Goal: Find specific page/section: Find specific page/section

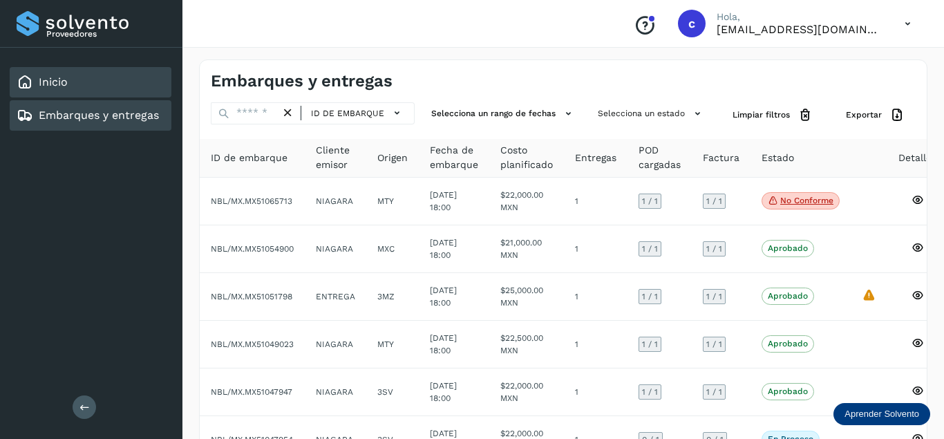
click at [102, 92] on div "Inicio" at bounding box center [91, 82] width 162 height 30
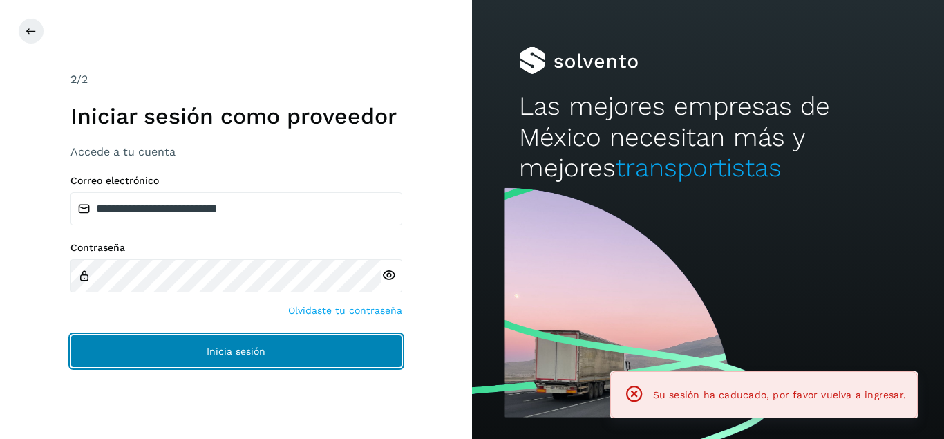
click at [227, 348] on span "Inicia sesión" at bounding box center [236, 351] width 59 height 10
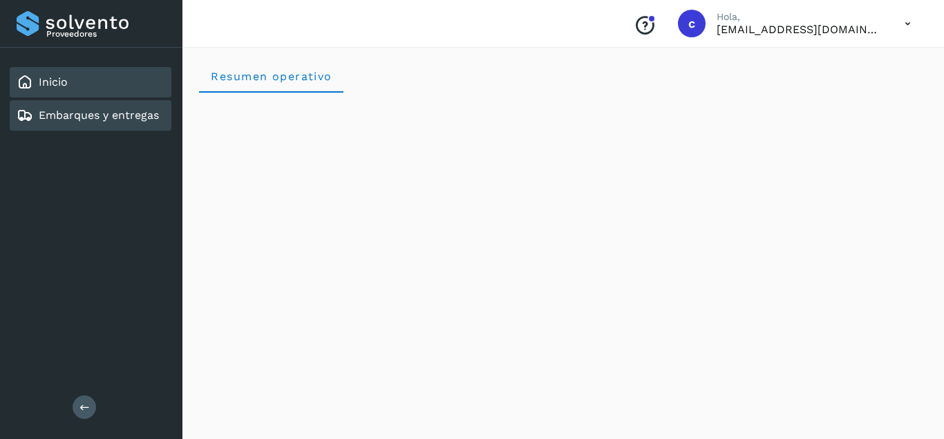
click at [109, 112] on link "Embarques y entregas" at bounding box center [99, 115] width 120 height 13
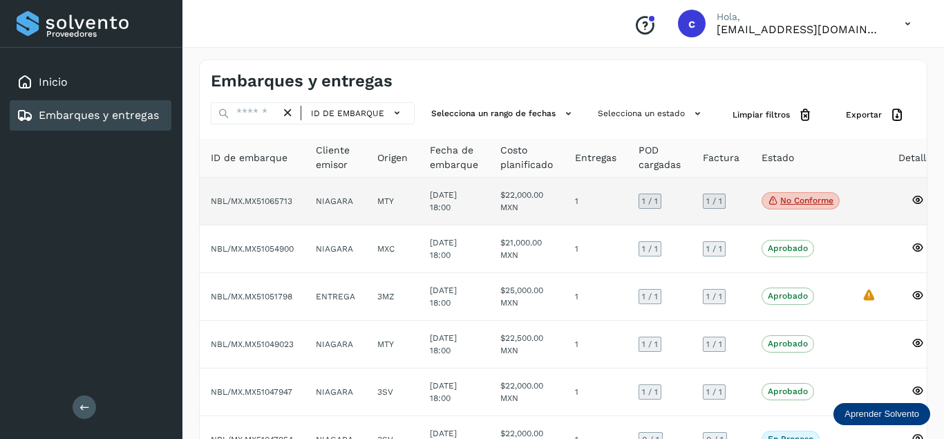
click at [784, 199] on p "No conforme" at bounding box center [806, 201] width 53 height 10
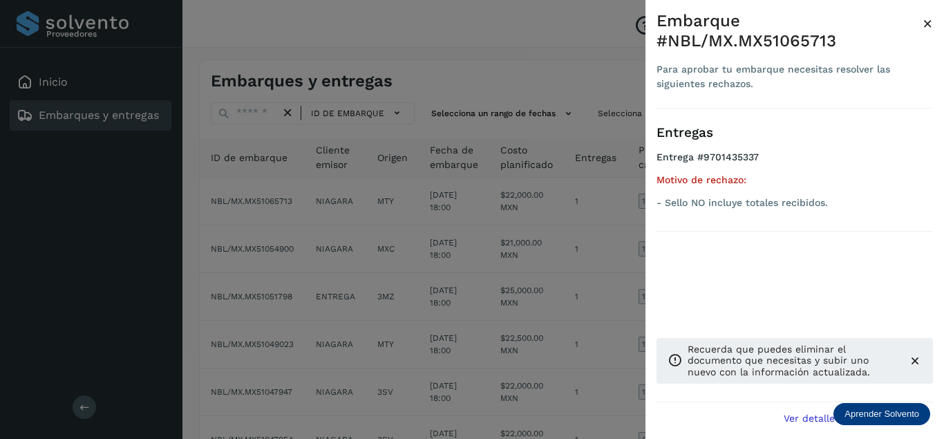
click at [86, 204] on div at bounding box center [472, 219] width 944 height 439
